Goal: Task Accomplishment & Management: Manage account settings

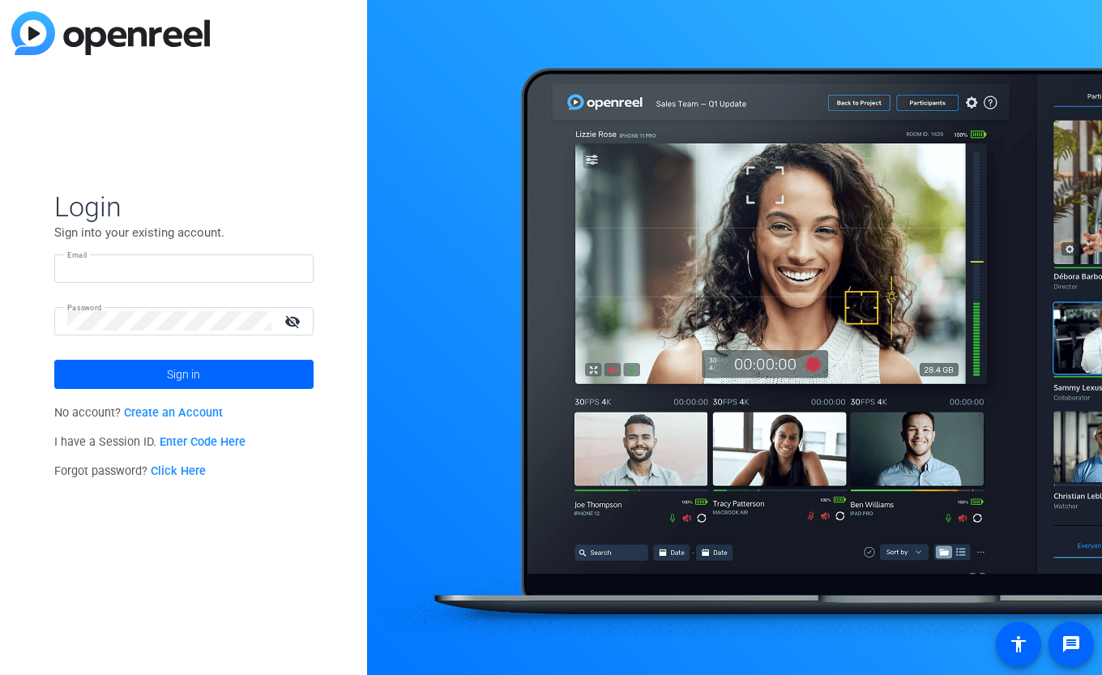
type input "[EMAIL_ADDRESS][DOMAIN_NAME]"
click at [292, 321] on mat-icon "visibility_off" at bounding box center [294, 320] width 39 height 23
click at [265, 373] on span at bounding box center [183, 374] width 259 height 39
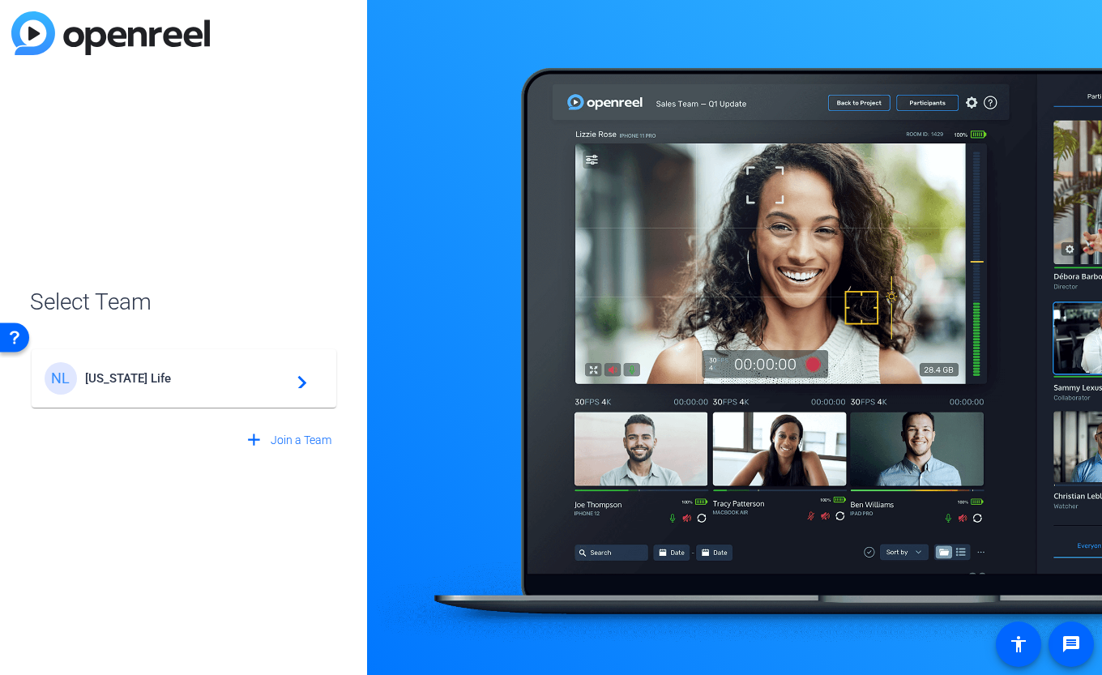
click at [266, 371] on span "[US_STATE] Life" at bounding box center [186, 378] width 203 height 15
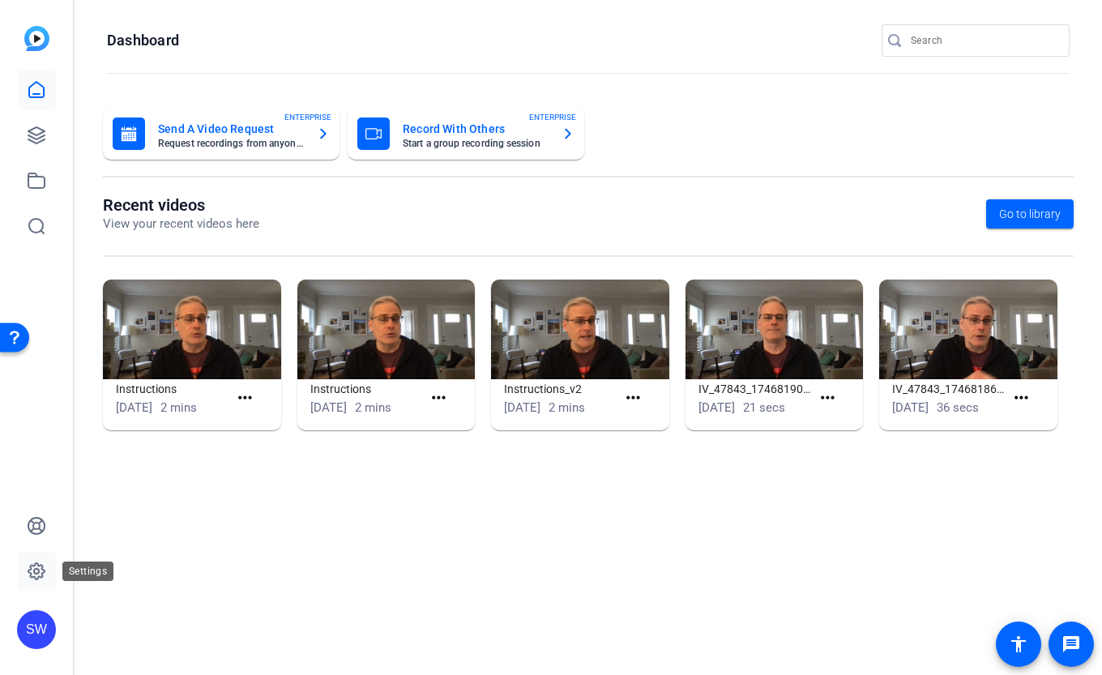
click at [41, 565] on icon at bounding box center [36, 570] width 19 height 19
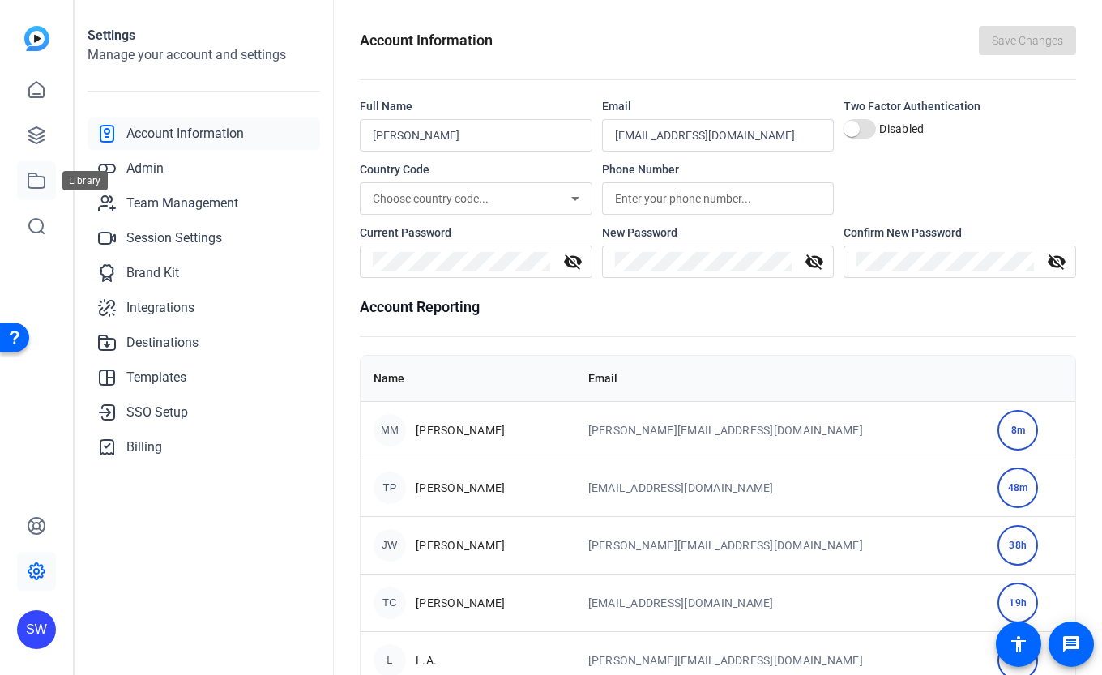
click at [55, 180] on link at bounding box center [36, 180] width 39 height 39
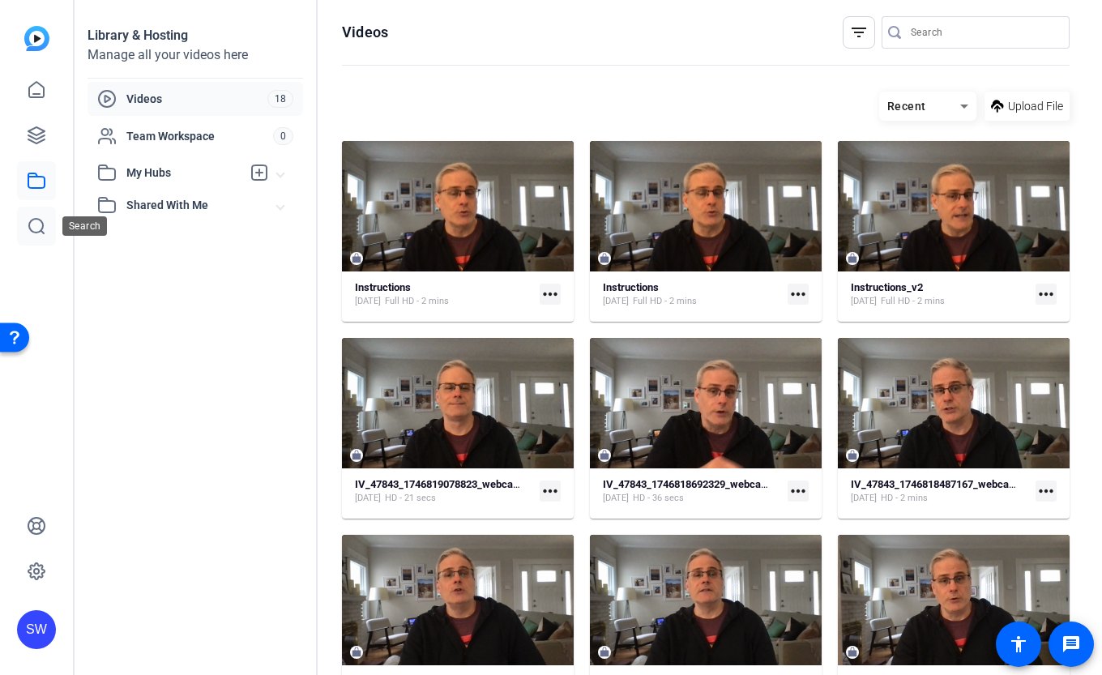
click at [43, 224] on icon at bounding box center [36, 226] width 15 height 15
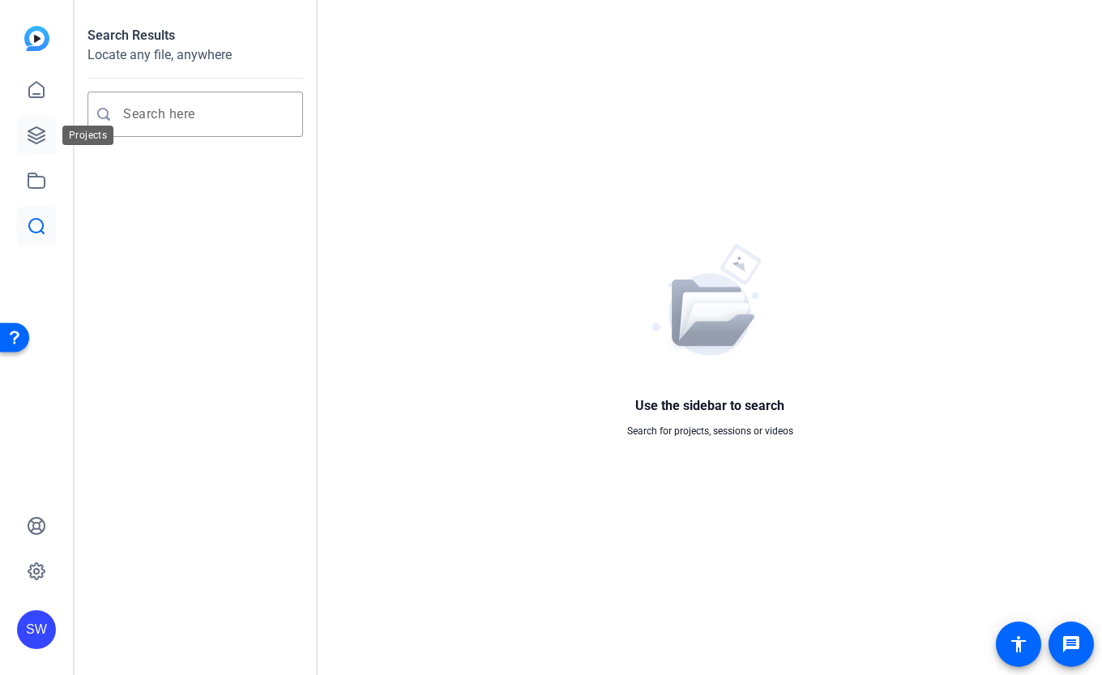
click at [44, 147] on link at bounding box center [36, 135] width 39 height 39
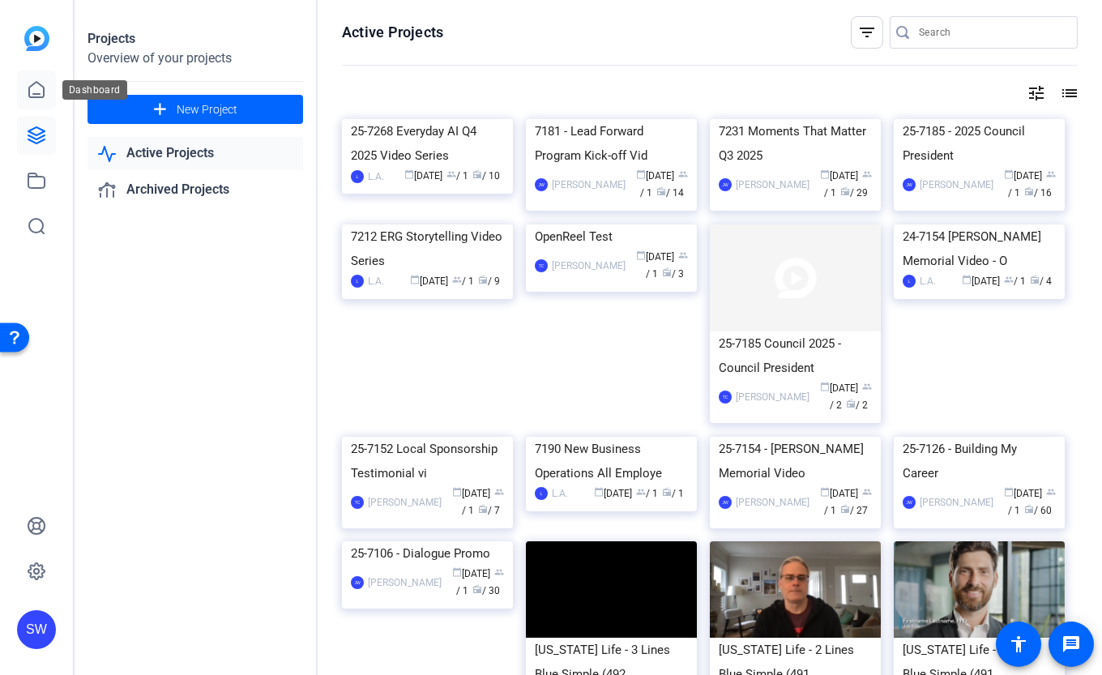
click at [44, 96] on icon at bounding box center [36, 89] width 19 height 19
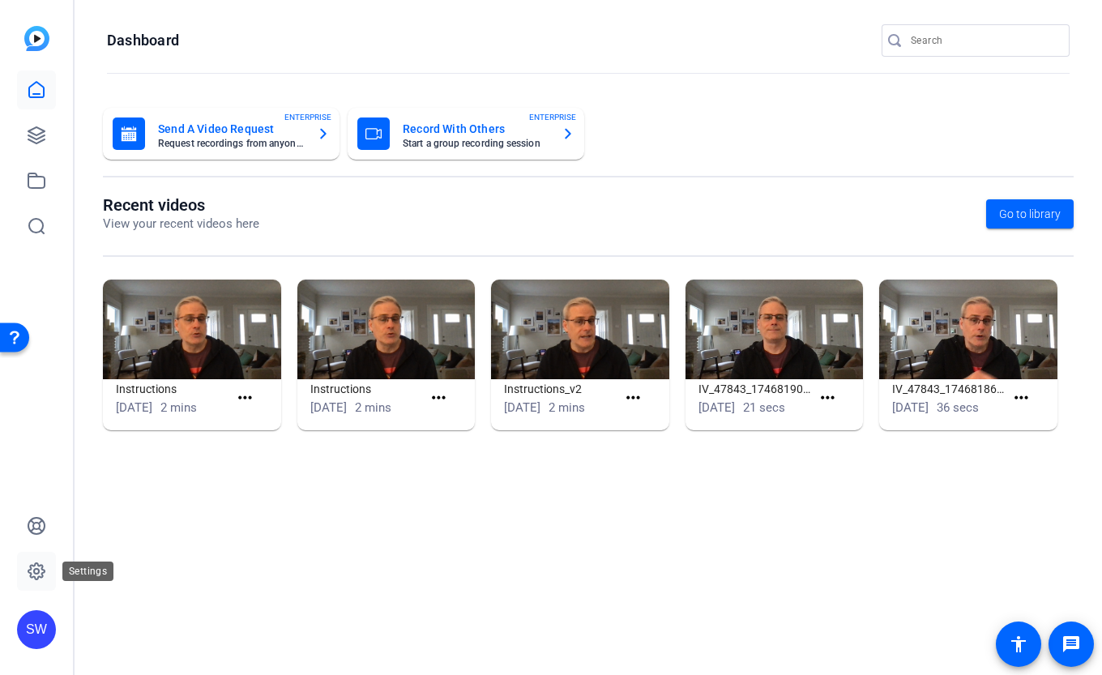
click at [36, 572] on icon at bounding box center [36, 570] width 19 height 19
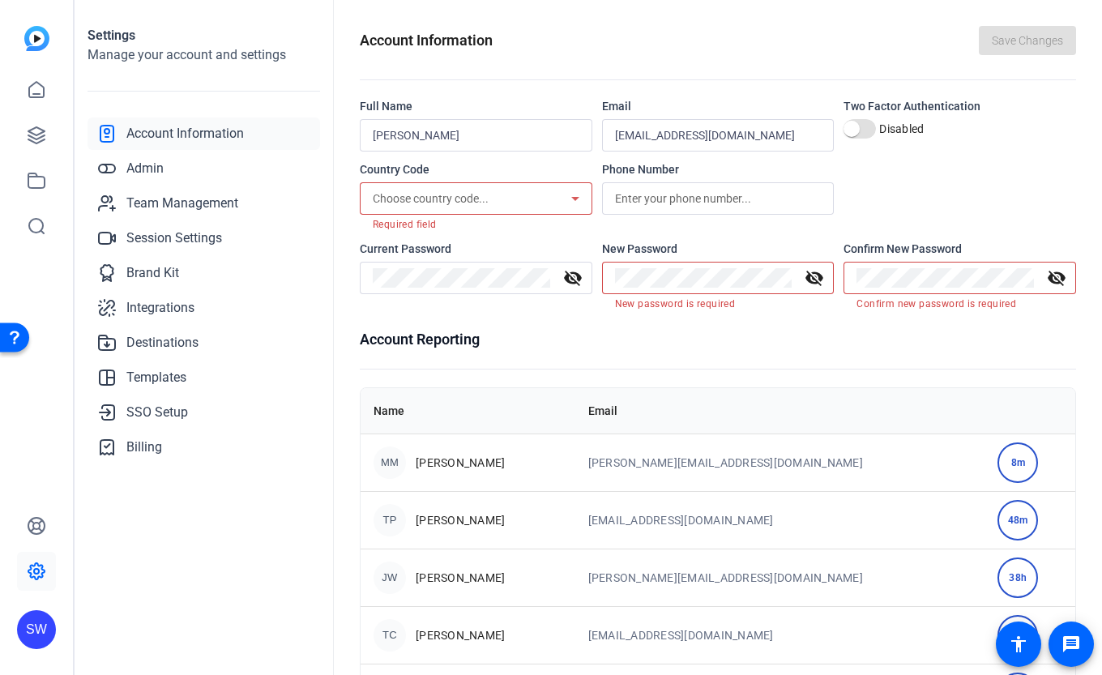
click at [532, 200] on div "Choose country code..." at bounding box center [472, 198] width 198 height 19
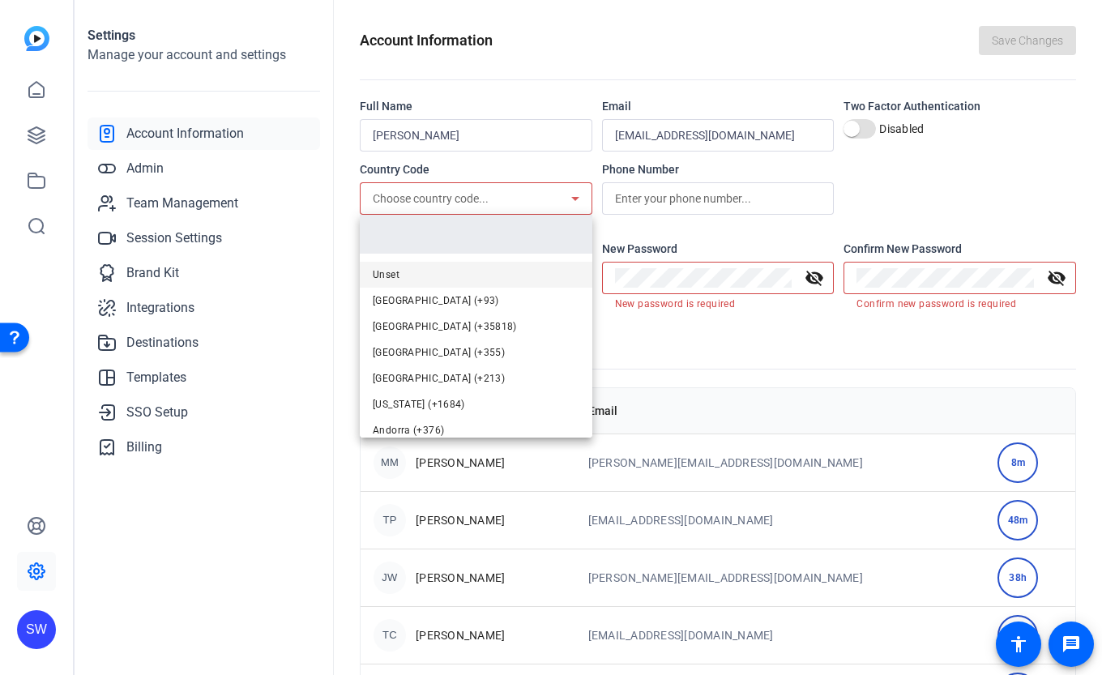
type input "1"
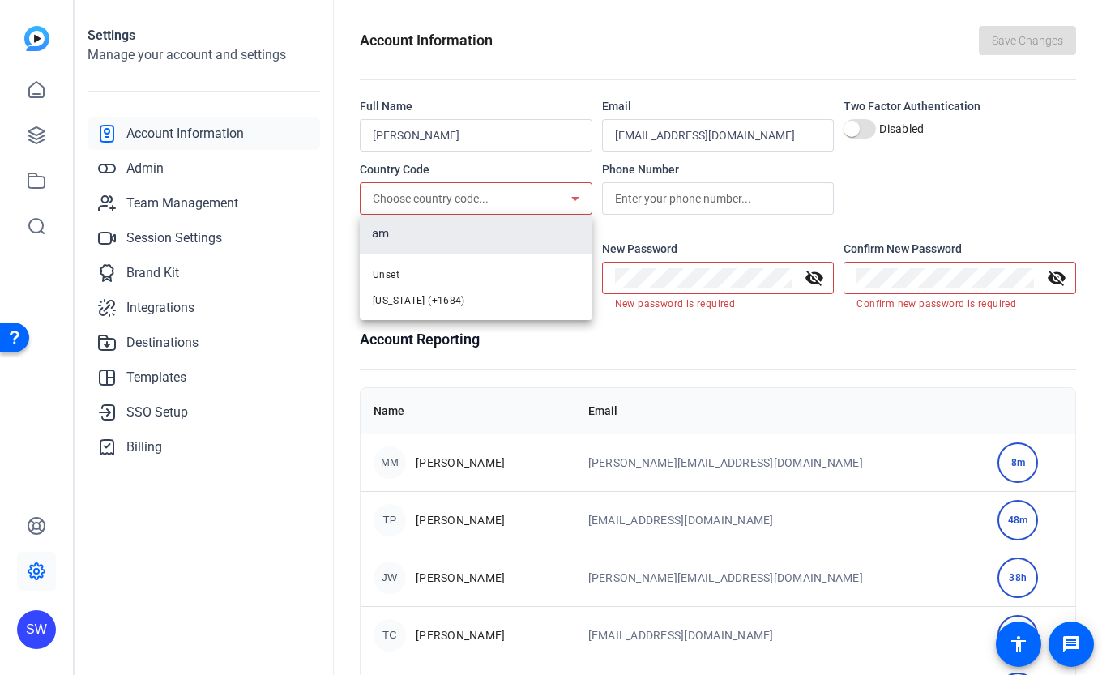
type input "a"
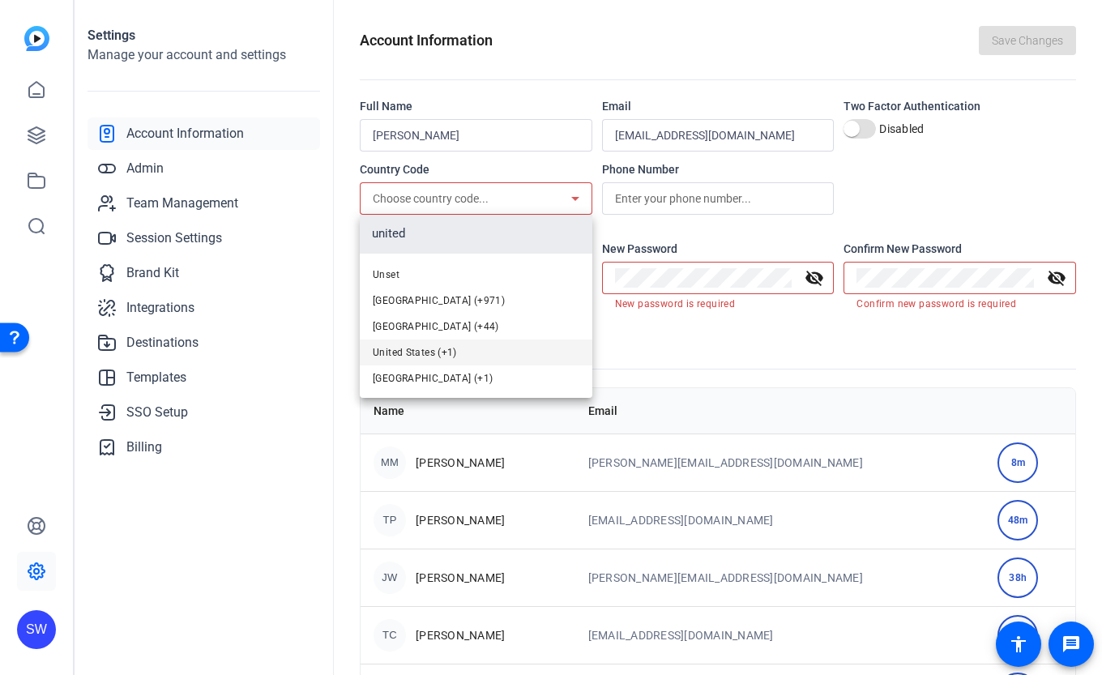
type input "united"
click at [517, 345] on mat-option "United States (+1)" at bounding box center [476, 352] width 232 height 26
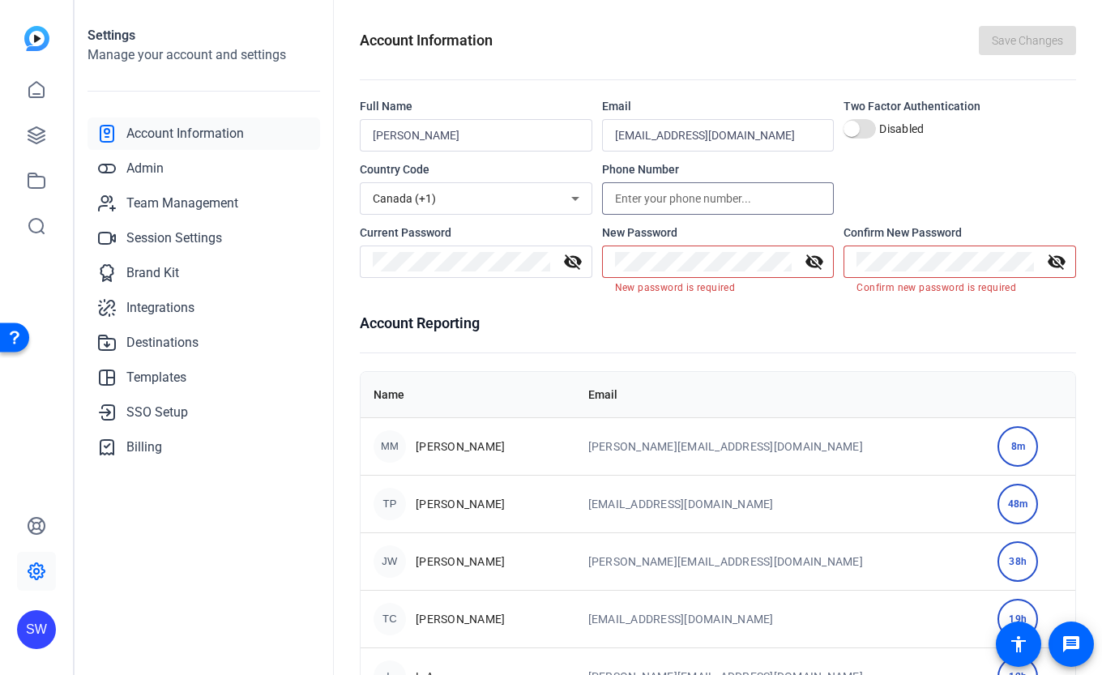
click at [714, 200] on input "text" at bounding box center [718, 198] width 207 height 19
type input "9178861251"
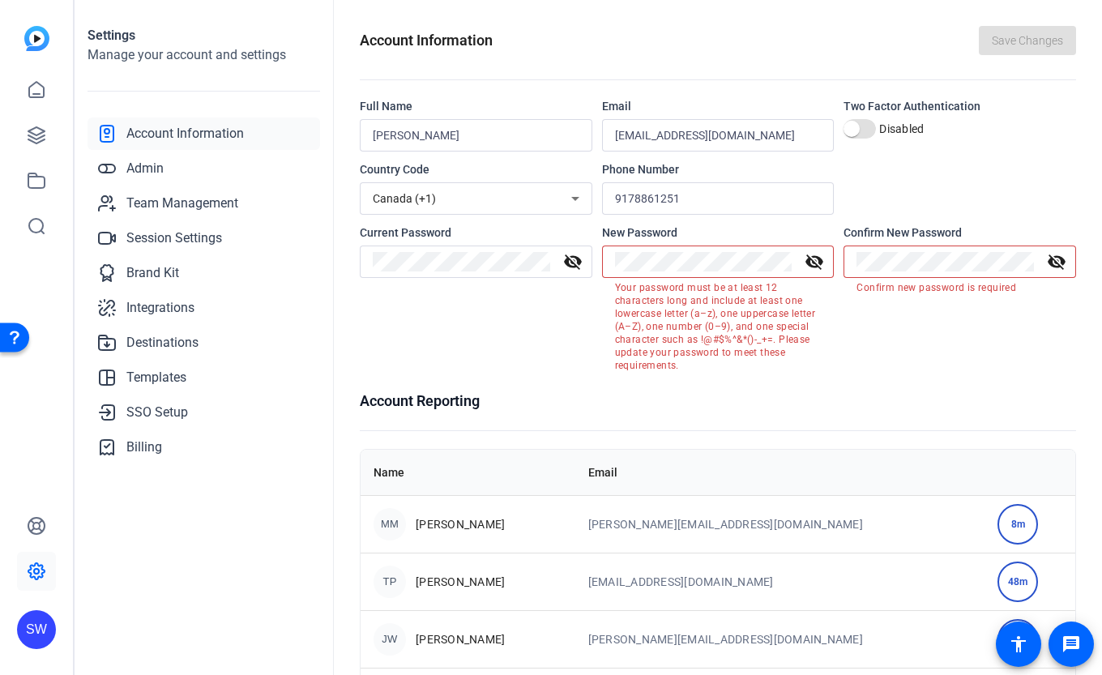
click at [590, 259] on div "Current Password visibility_off New Password visibility_off Your password must …" at bounding box center [718, 297] width 716 height 147
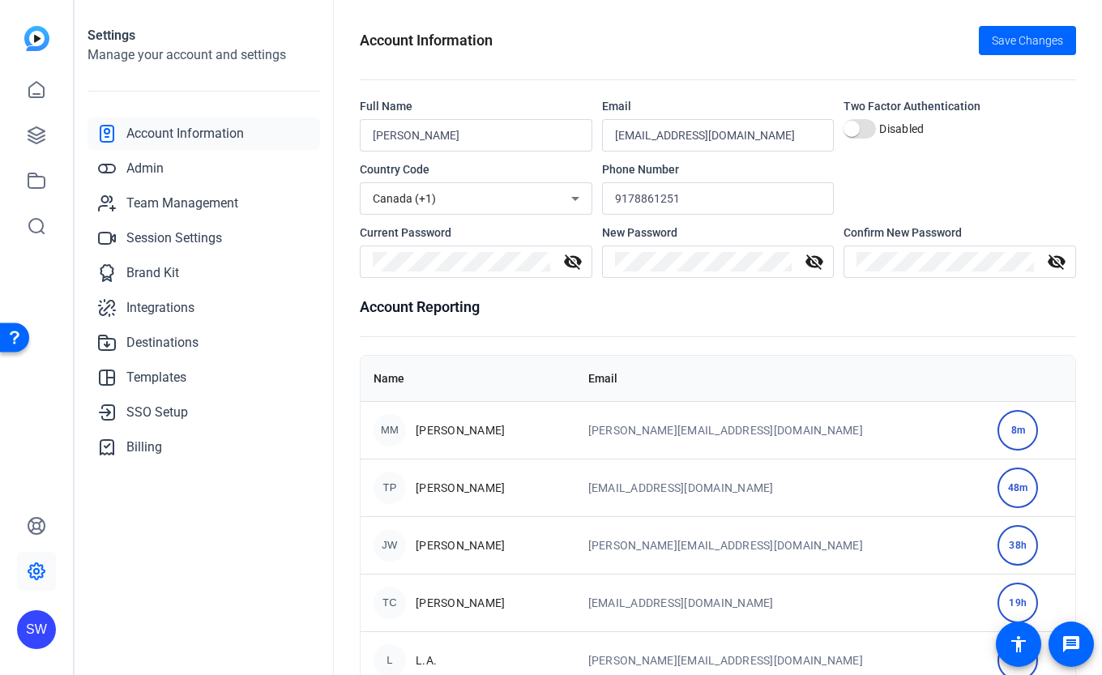
click at [813, 263] on mat-icon "visibility_off" at bounding box center [814, 261] width 39 height 19
click at [1064, 266] on mat-icon "visibility_off" at bounding box center [1056, 261] width 39 height 19
click at [590, 266] on div "Current Password visibility_off New Password visibility Confirm New Password vi…" at bounding box center [718, 250] width 716 height 53
drag, startPoint x: 767, startPoint y: 136, endPoint x: 605, endPoint y: 134, distance: 162.0
click at [605, 134] on div "[EMAIL_ADDRESS][DOMAIN_NAME]" at bounding box center [718, 135] width 232 height 32
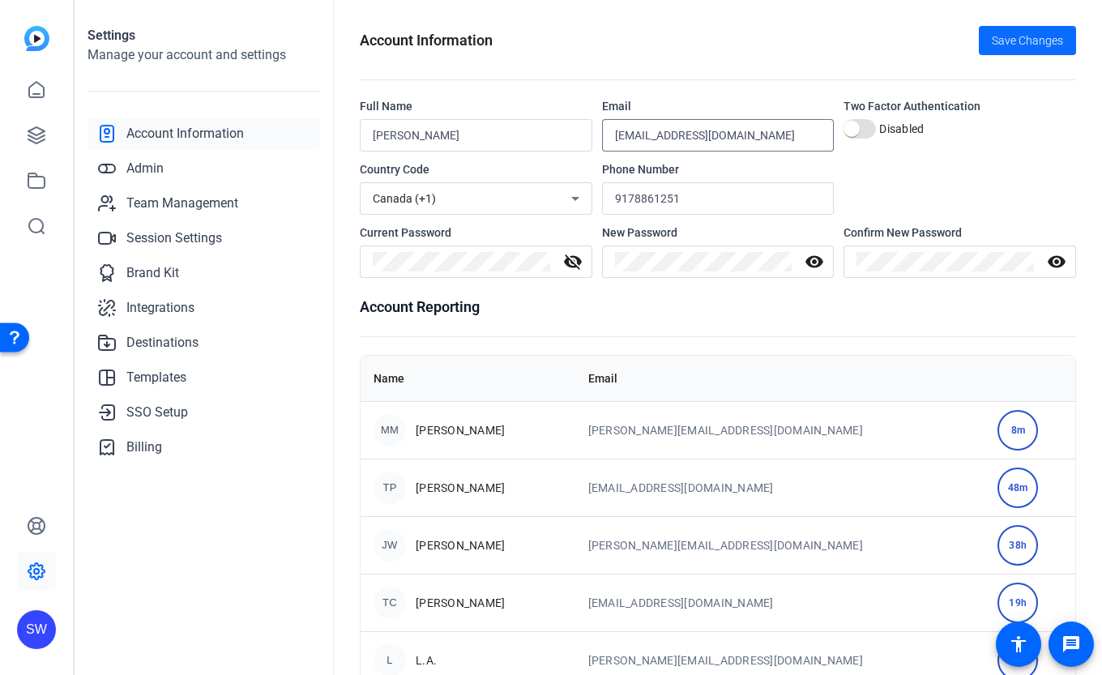
click at [1031, 45] on span "Save Changes" at bounding box center [1027, 40] width 71 height 17
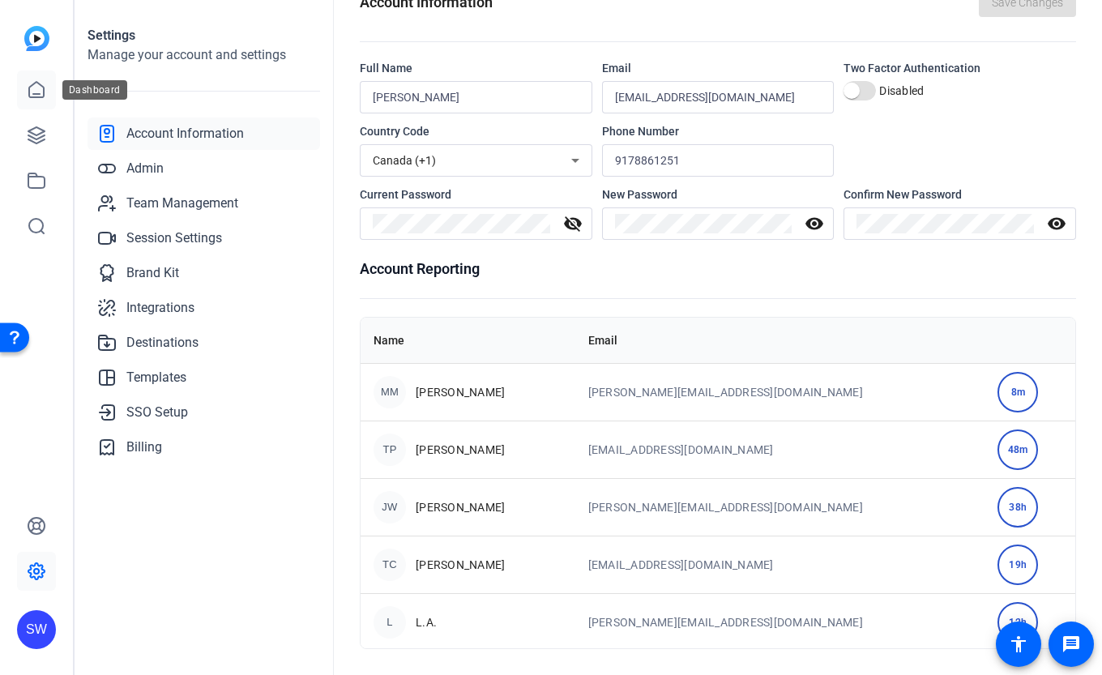
click at [33, 92] on icon at bounding box center [36, 89] width 19 height 19
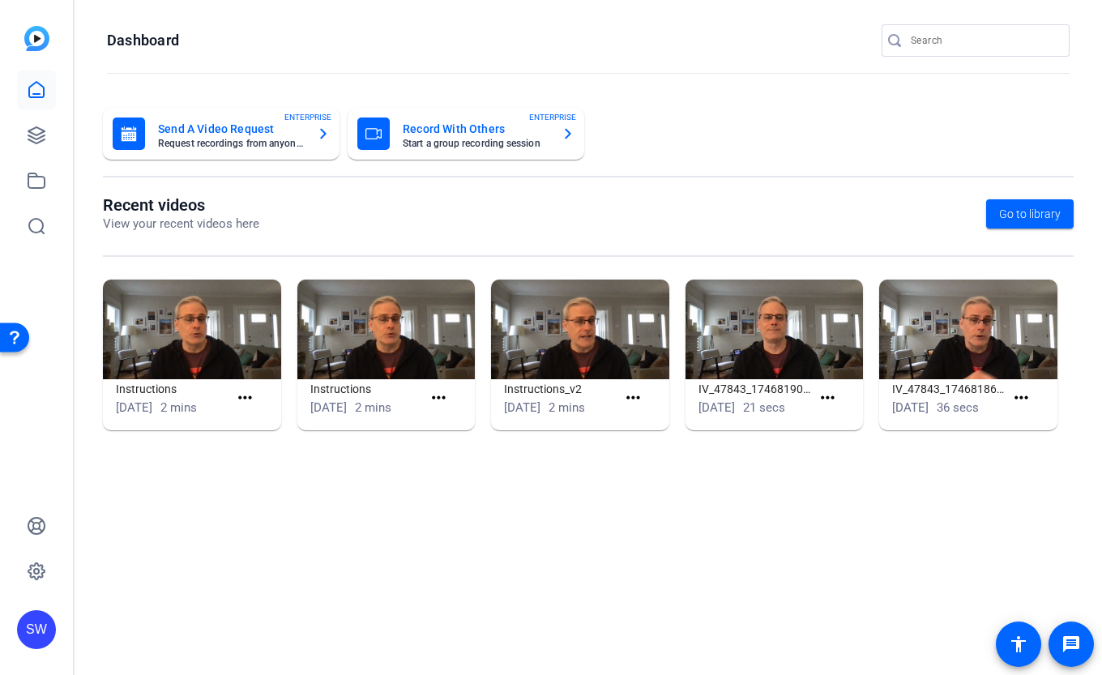
click at [29, 37] on img at bounding box center [36, 38] width 25 height 25
click at [47, 38] on img at bounding box center [36, 38] width 25 height 25
click at [40, 623] on div "SW" at bounding box center [36, 629] width 39 height 39
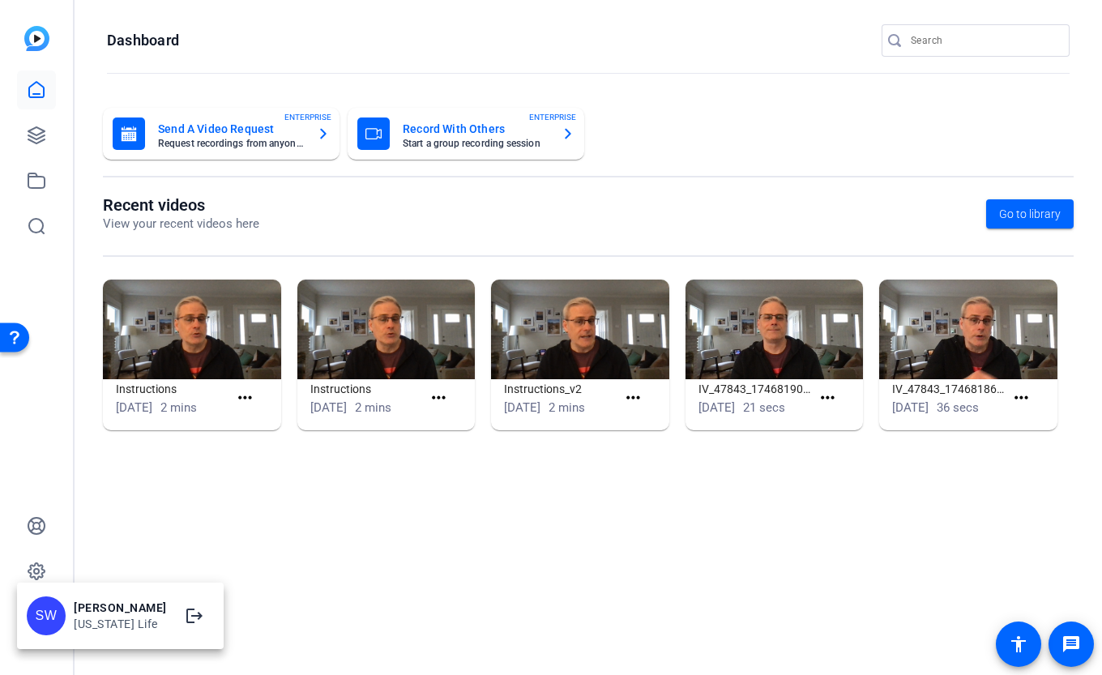
click at [87, 616] on div "[US_STATE] Life" at bounding box center [120, 624] width 93 height 16
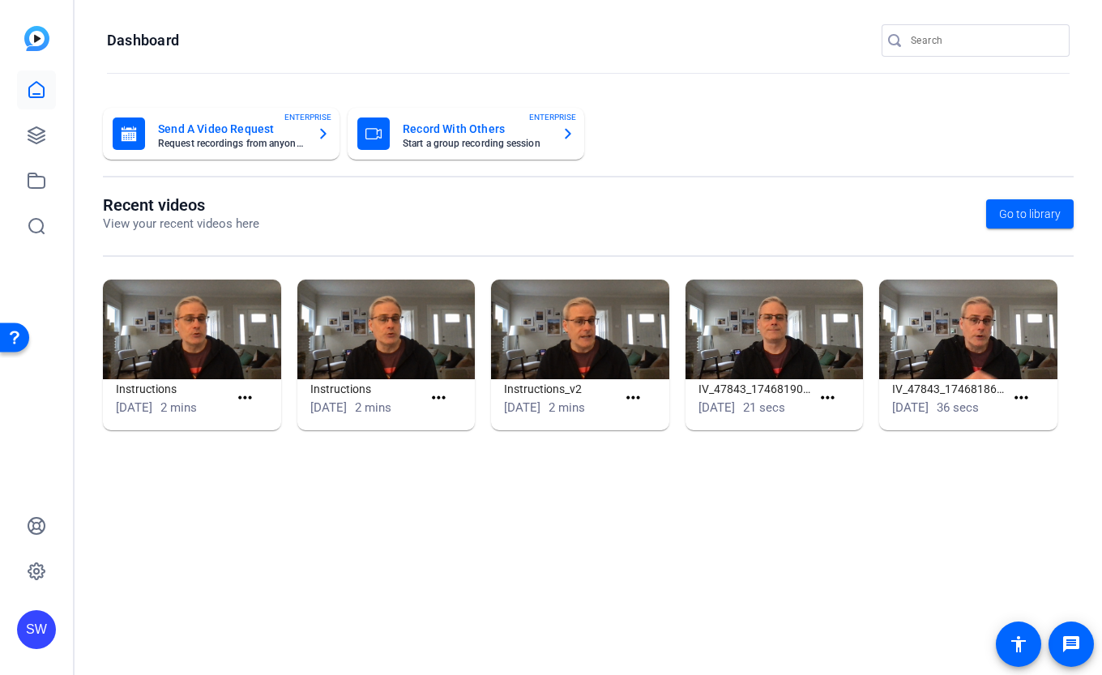
click at [59, 615] on div "SW" at bounding box center [36, 337] width 73 height 675
click at [215, 399] on div "[DATE] 2 mins" at bounding box center [172, 408] width 113 height 19
click at [211, 373] on img at bounding box center [192, 329] width 178 height 100
click at [245, 395] on mat-icon "more_horiz" at bounding box center [245, 398] width 20 height 20
click at [278, 421] on span "View" at bounding box center [280, 421] width 65 height 19
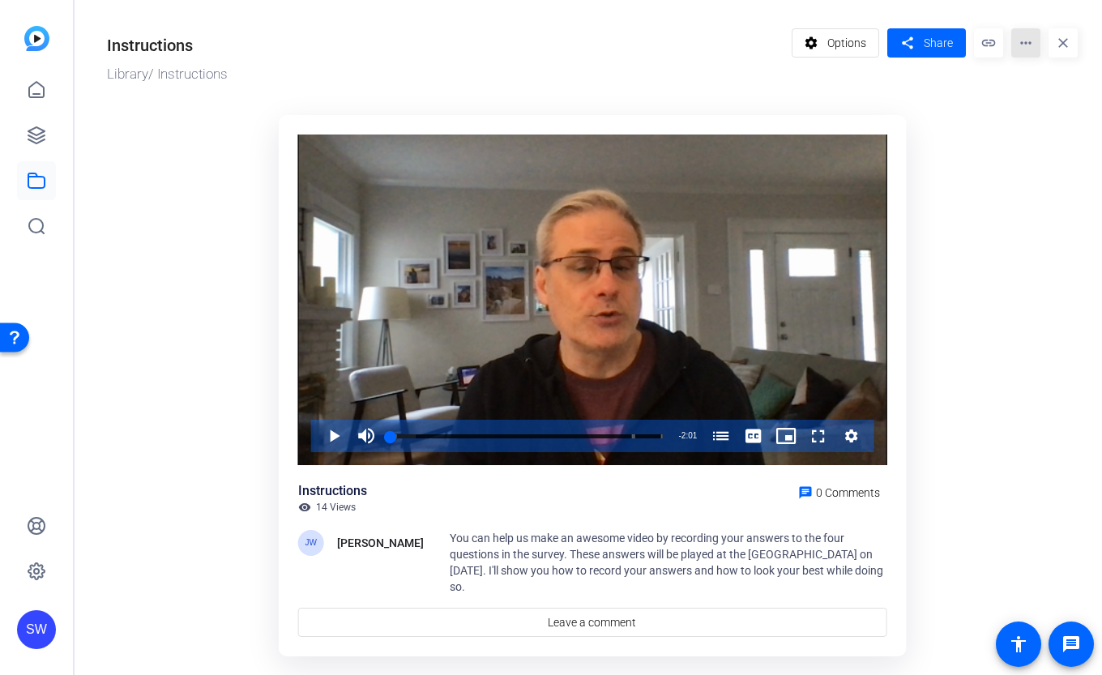
click at [1034, 40] on mat-icon "more_horiz" at bounding box center [1025, 42] width 29 height 29
click at [993, 67] on div at bounding box center [551, 337] width 1102 height 675
click at [1055, 43] on mat-icon "close" at bounding box center [1062, 42] width 29 height 29
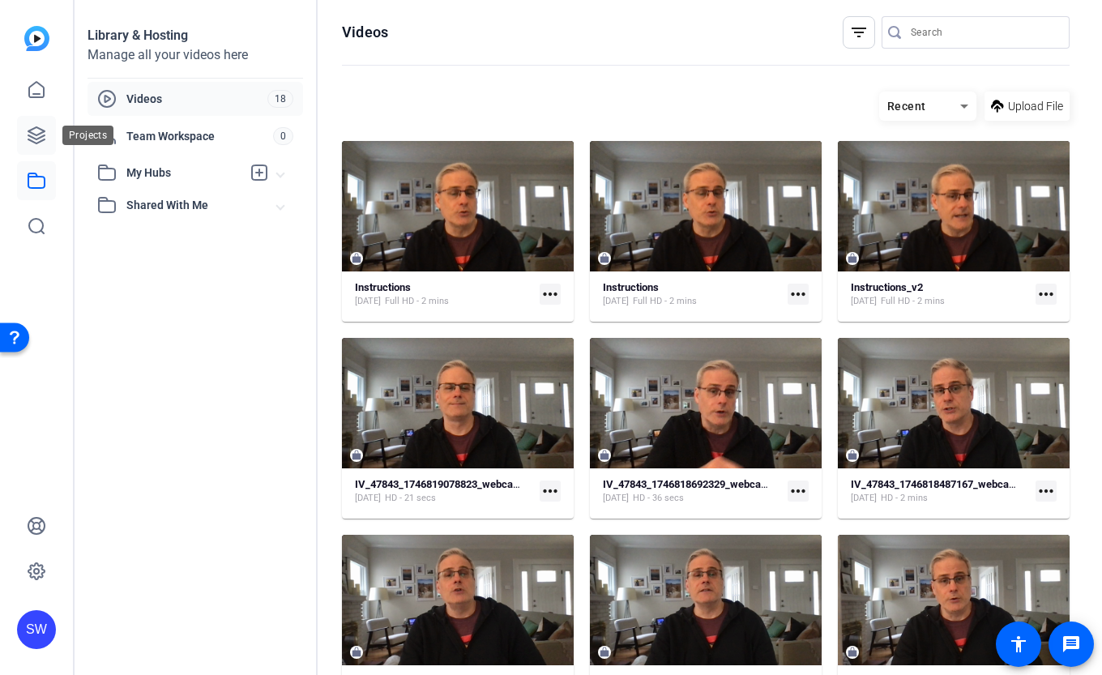
click at [38, 131] on icon at bounding box center [36, 135] width 19 height 19
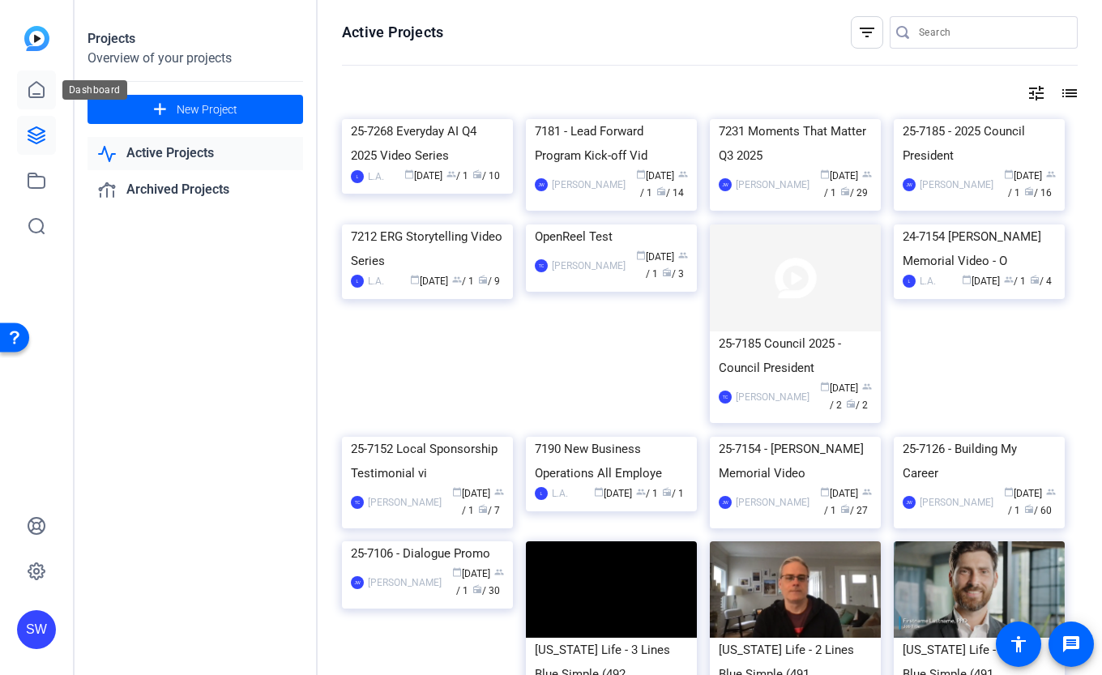
click at [40, 92] on icon at bounding box center [36, 89] width 19 height 19
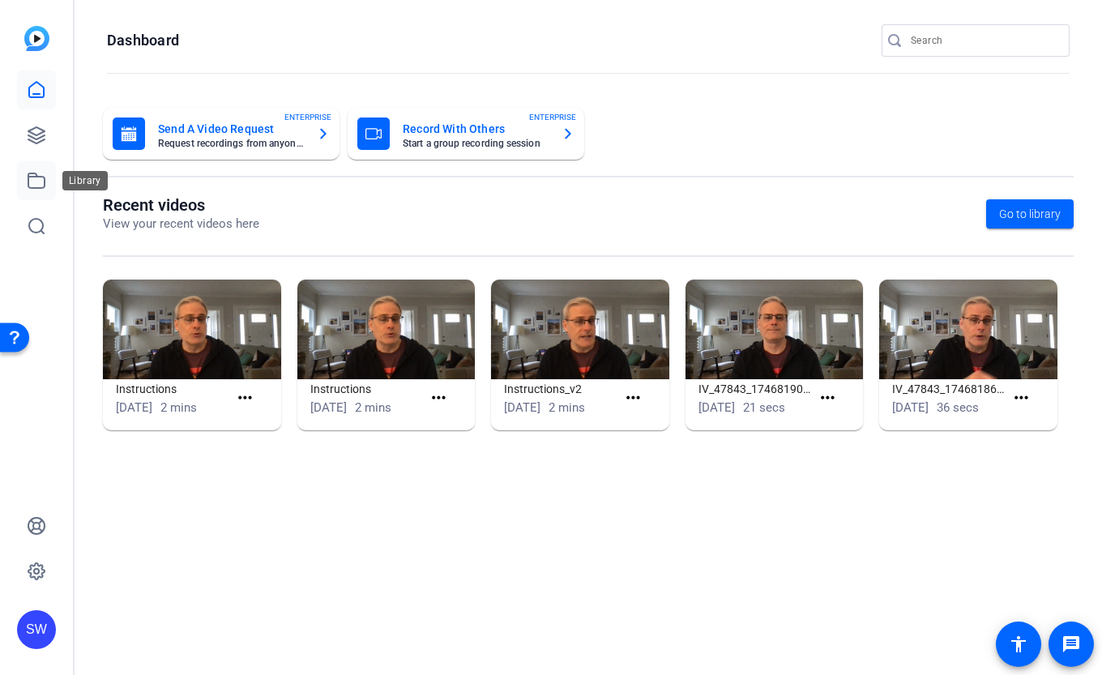
click at [35, 181] on icon at bounding box center [36, 180] width 19 height 19
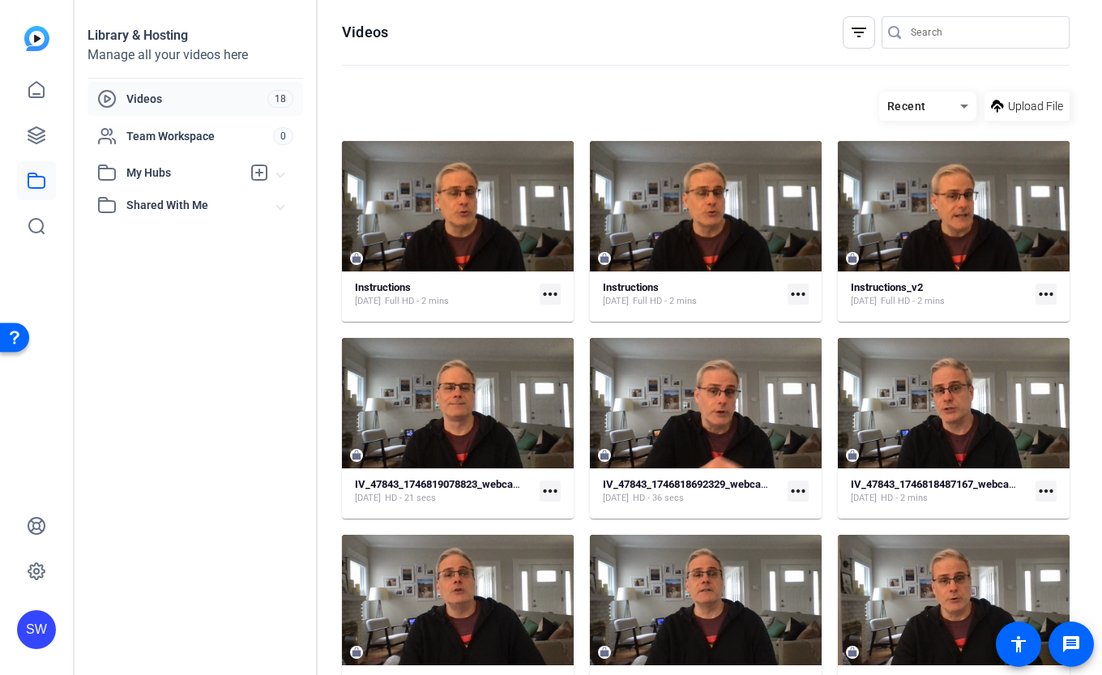
click at [199, 206] on span "Shared With Me" at bounding box center [201, 205] width 151 height 17
click at [201, 105] on span "Videos" at bounding box center [196, 99] width 141 height 16
click at [37, 96] on icon at bounding box center [36, 89] width 19 height 19
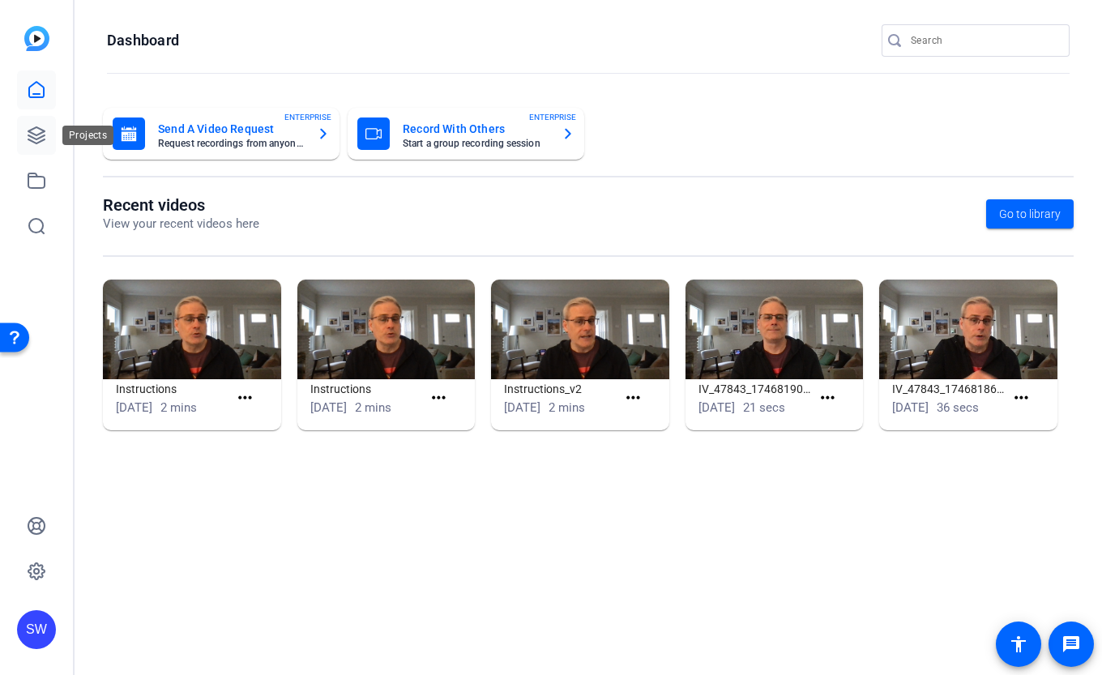
click at [41, 127] on icon at bounding box center [36, 135] width 19 height 19
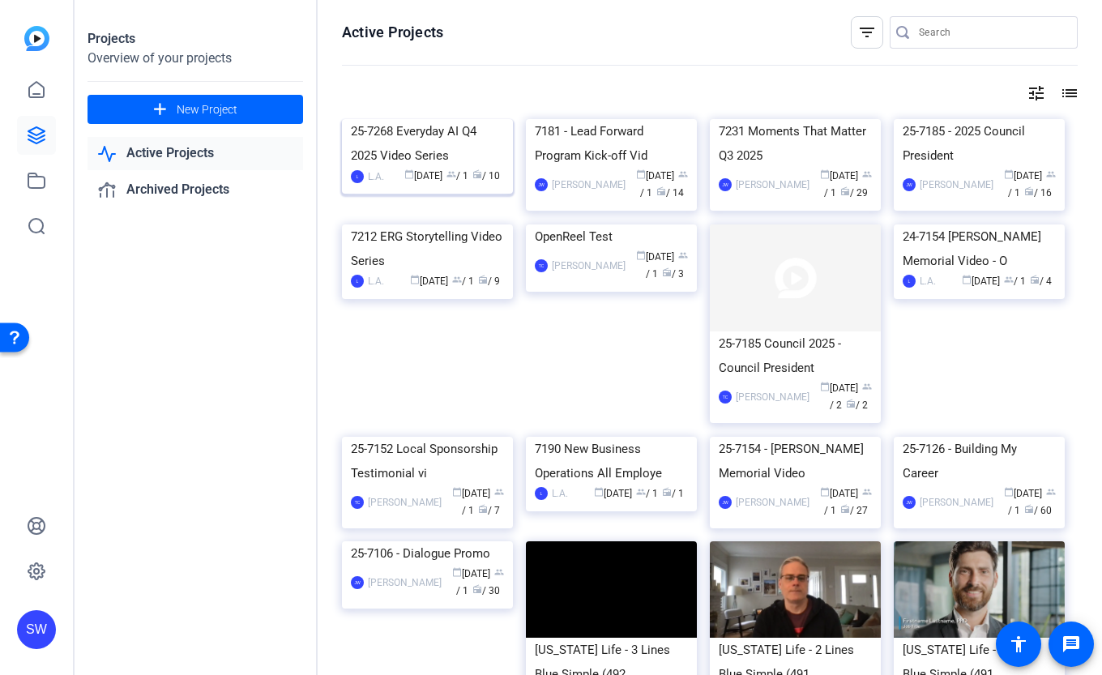
click at [484, 168] on div "25-7268 Everyday AI Q4 2025 Video Series" at bounding box center [427, 143] width 153 height 49
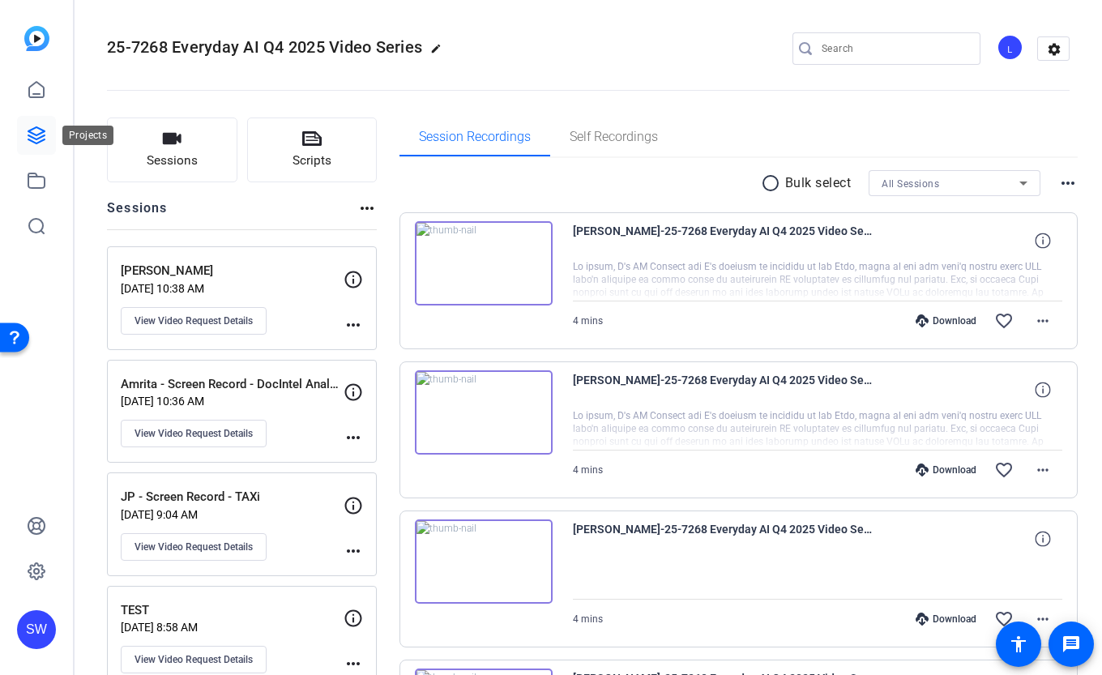
click at [49, 132] on link at bounding box center [36, 135] width 39 height 39
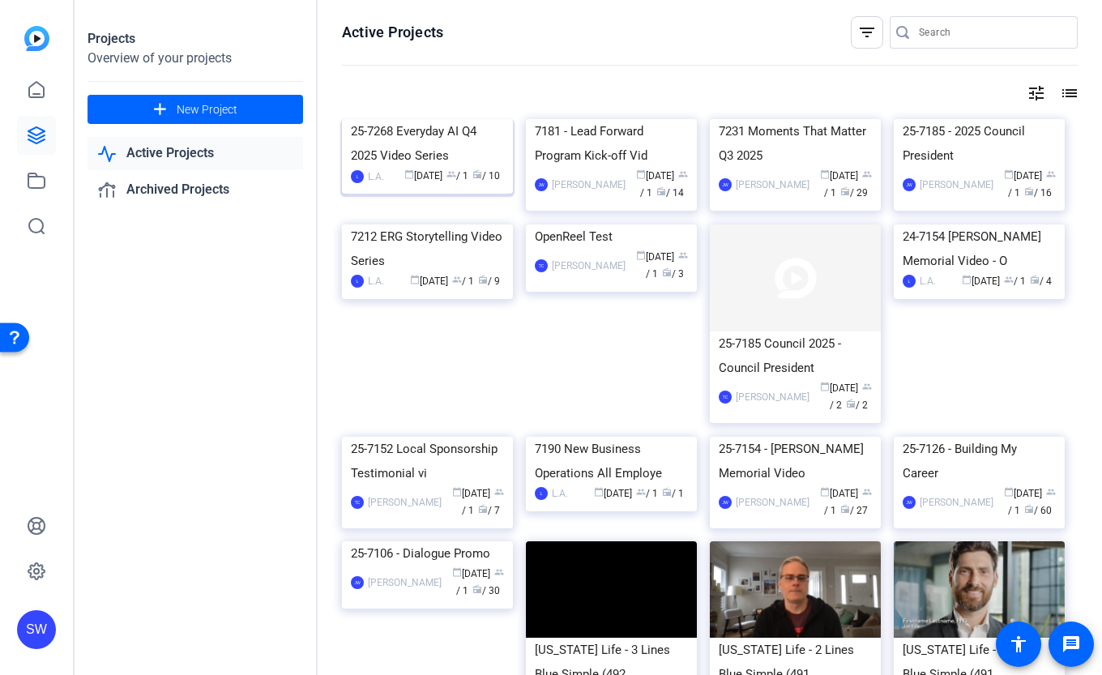
click at [410, 168] on div "25-7268 Everyday AI Q4 2025 Video Series" at bounding box center [427, 143] width 153 height 49
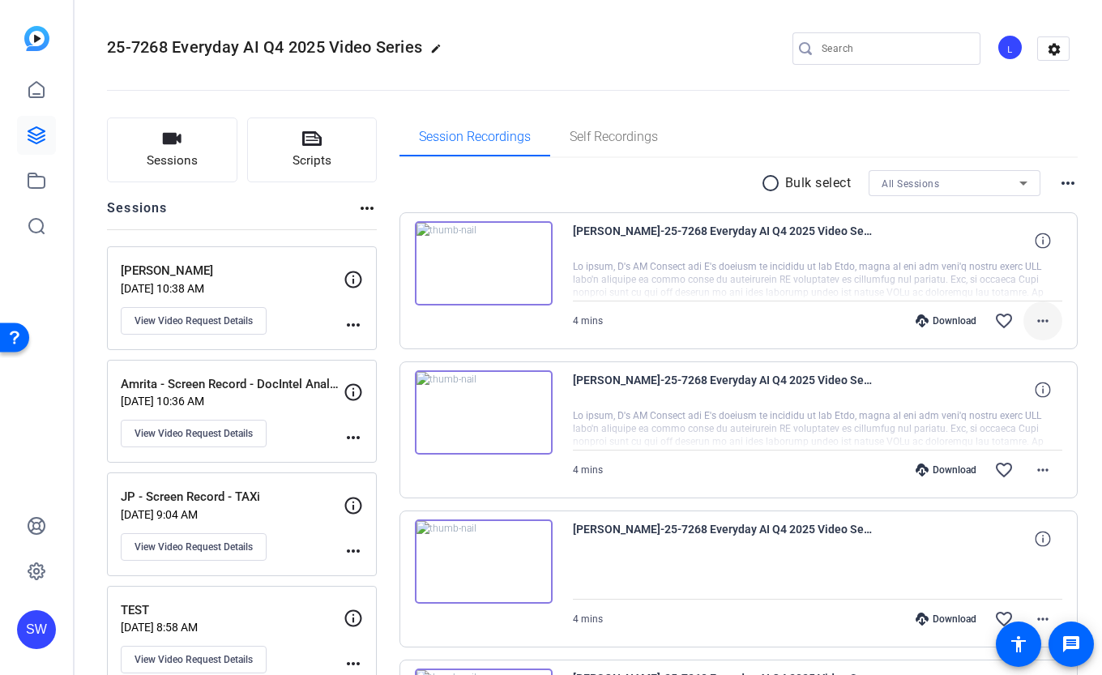
click at [1040, 319] on mat-icon "more_horiz" at bounding box center [1042, 320] width 19 height 19
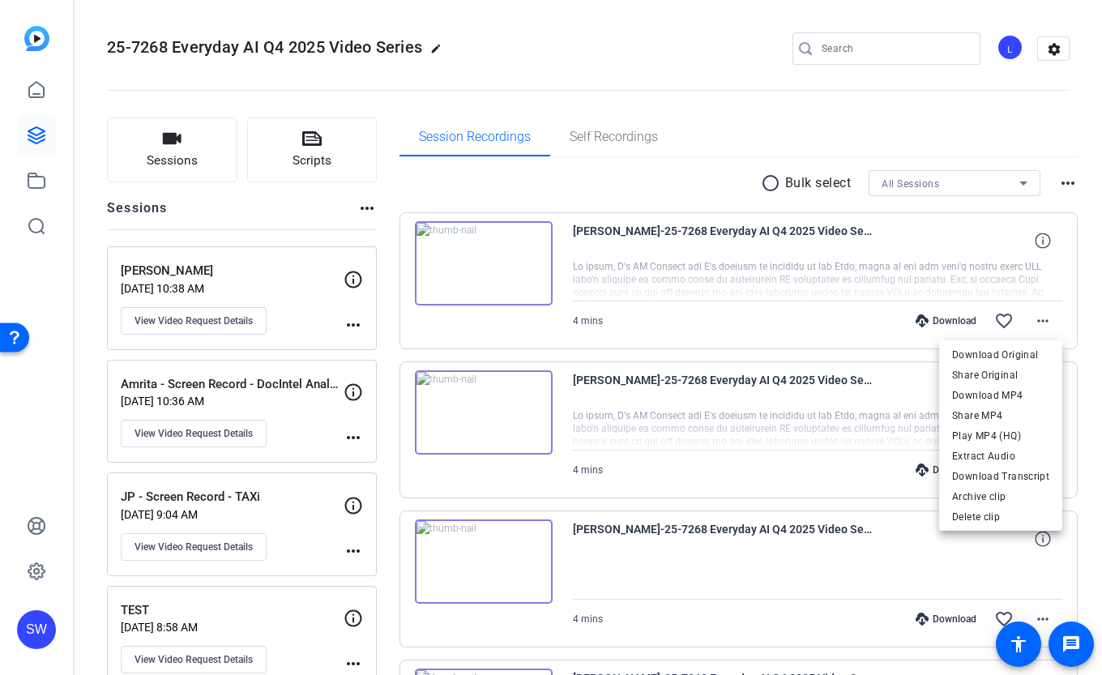
click at [1090, 372] on div at bounding box center [551, 337] width 1102 height 675
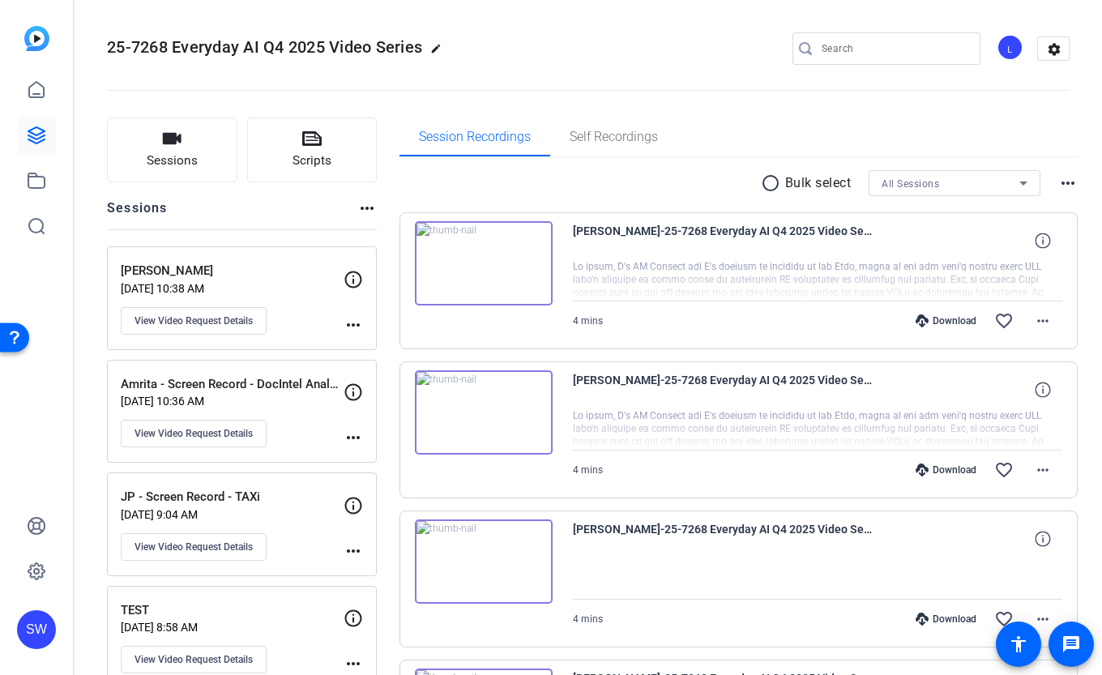
click at [45, 625] on div "SW" at bounding box center [36, 629] width 39 height 39
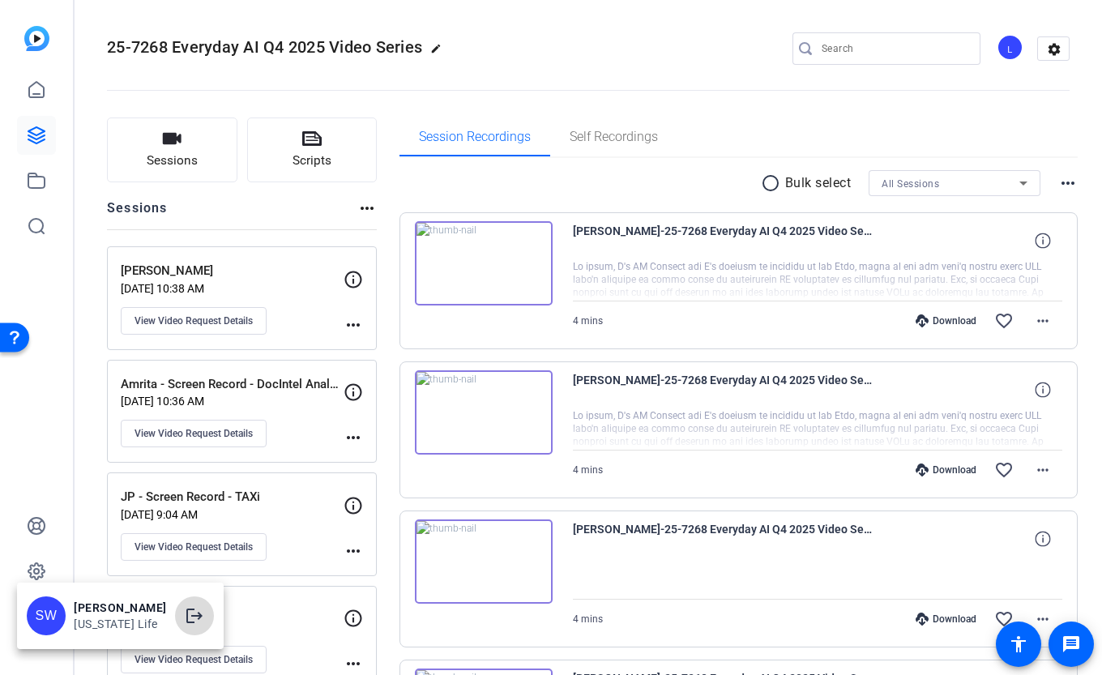
click at [185, 616] on mat-icon "logout" at bounding box center [194, 615] width 19 height 19
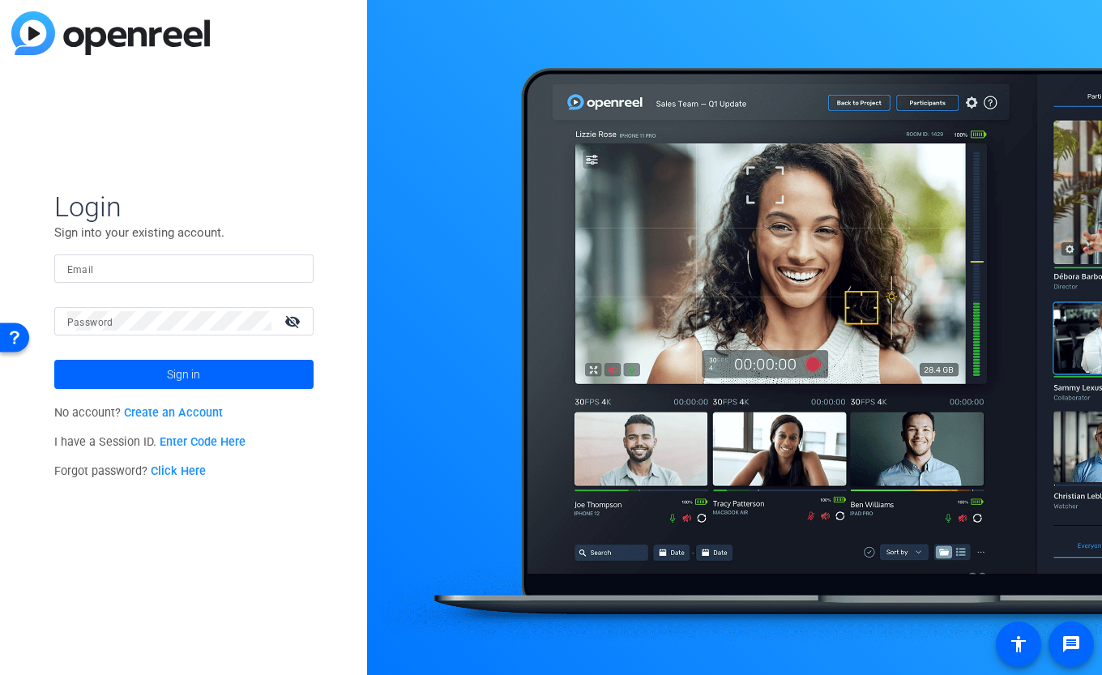
type input "[EMAIL_ADDRESS][DOMAIN_NAME]"
